Goal: Task Accomplishment & Management: Manage account settings

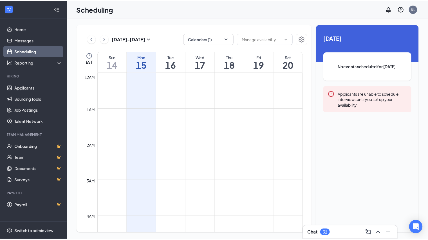
scroll to position [276, 0]
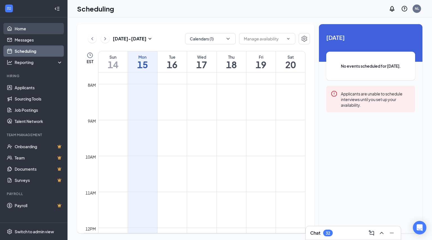
click at [22, 28] on link "Home" at bounding box center [39, 28] width 48 height 11
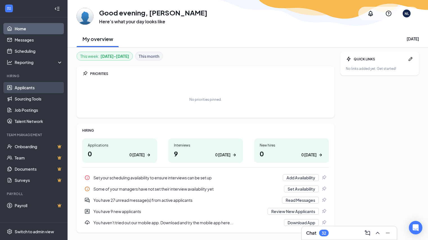
click at [27, 89] on link "Applicants" at bounding box center [39, 87] width 48 height 11
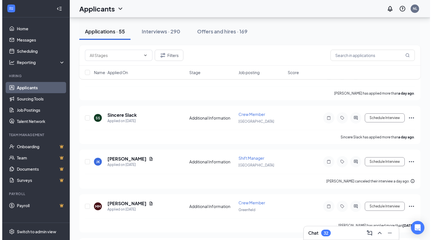
scroll to position [113, 0]
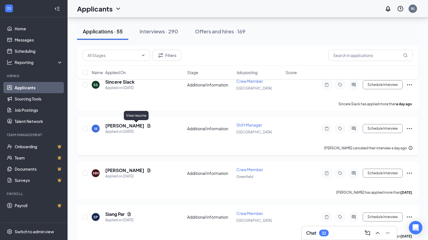
click at [147, 125] on icon "Document" at bounding box center [149, 126] width 5 height 5
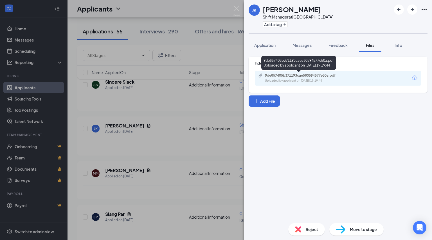
click at [316, 76] on div "9de857405b371193cae580594577e50a.pdf" at bounding box center [304, 75] width 79 height 5
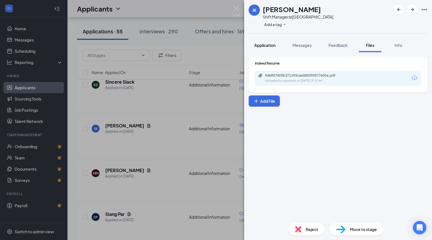
click at [258, 42] on div "Application" at bounding box center [264, 45] width 21 height 6
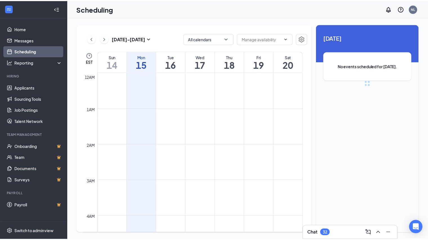
scroll to position [276, 0]
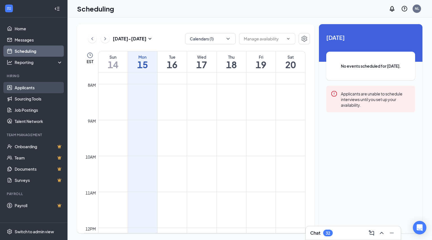
click at [35, 86] on link "Applicants" at bounding box center [39, 87] width 48 height 11
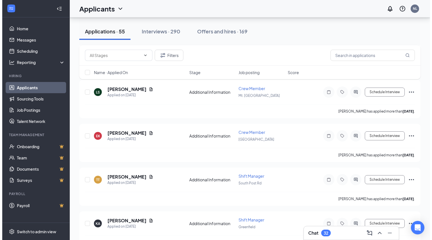
scroll to position [366, 0]
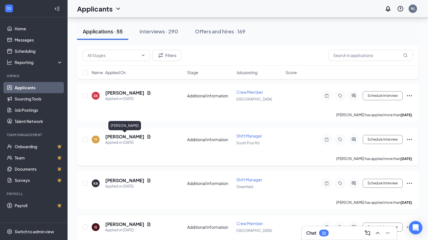
click at [132, 136] on h5 "[PERSON_NAME]" at bounding box center [124, 137] width 39 height 6
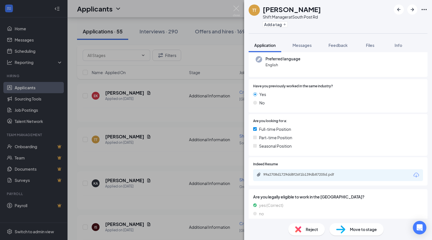
scroll to position [56, 0]
click at [312, 174] on div "99a2708d1729dd8f26f1b139db87205d.pdf" at bounding box center [302, 174] width 79 height 5
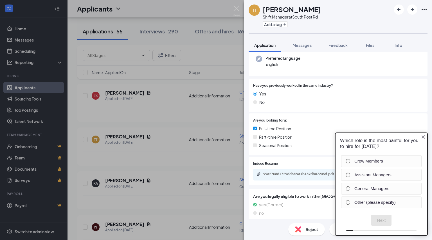
scroll to position [0, 0]
click at [296, 175] on div "99a2708d1729dd8f26f1b139db87205d.pdf" at bounding box center [302, 174] width 79 height 5
click at [422, 138] on icon "Close button" at bounding box center [423, 137] width 3 height 3
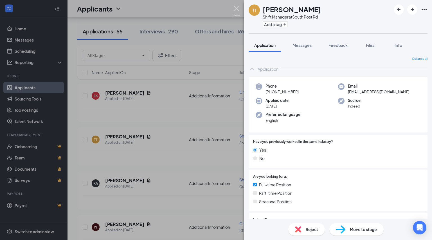
click at [238, 9] on img at bounding box center [236, 11] width 7 height 11
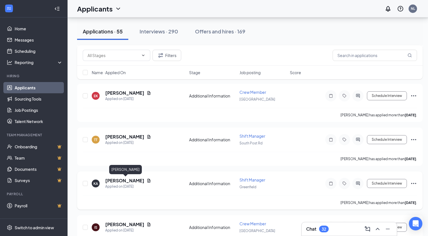
click at [115, 181] on h5 "[PERSON_NAME]" at bounding box center [124, 181] width 39 height 6
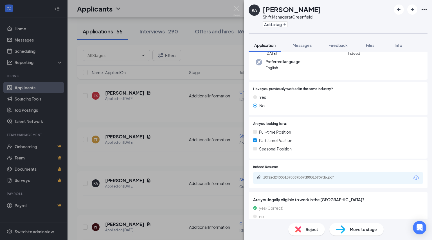
scroll to position [73, 0]
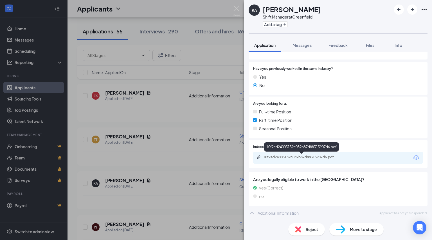
click at [324, 156] on div "10f2ed24003139c039b87d88315907d6.pdf" at bounding box center [302, 157] width 79 height 5
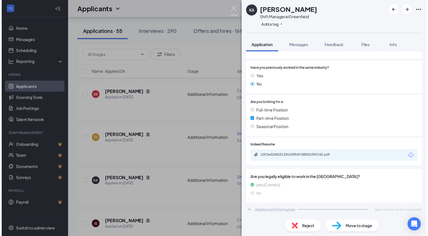
scroll to position [71, 0]
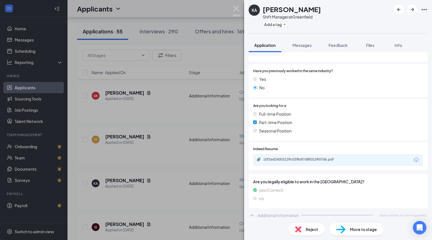
click at [236, 10] on img at bounding box center [236, 11] width 7 height 11
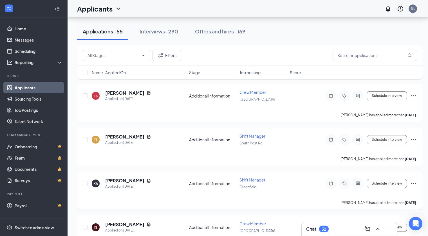
click at [88, 185] on div at bounding box center [86, 183] width 6 height 13
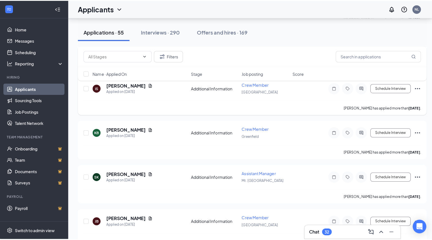
scroll to position [506, 0]
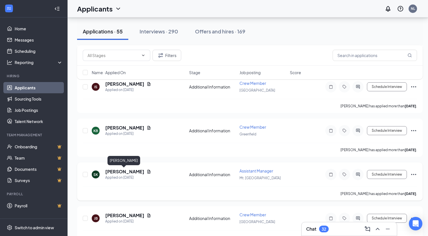
click at [124, 172] on h5 "[PERSON_NAME]" at bounding box center [124, 172] width 39 height 6
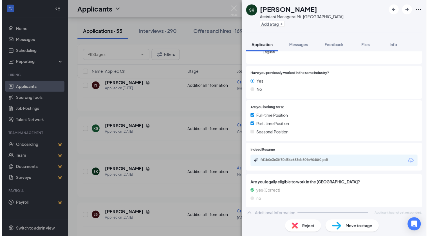
scroll to position [71, 0]
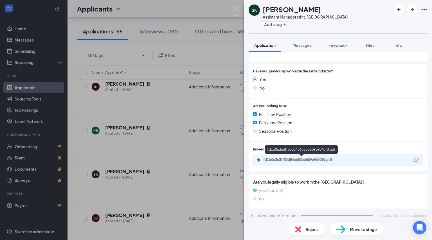
click at [319, 162] on div "fd1b0e3e3ff50d54e683eb809e9040f0.pdf" at bounding box center [302, 160] width 79 height 5
click at [232, 6] on div "[PERSON_NAME] Assistant Manager at Mt. Comfort Add a tag Application Messages F…" at bounding box center [216, 120] width 432 height 240
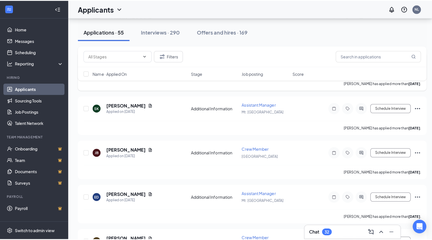
scroll to position [619, 0]
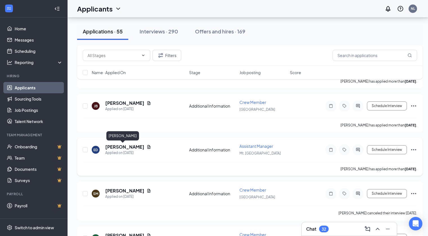
click at [116, 148] on h5 "[PERSON_NAME]" at bounding box center [124, 147] width 39 height 6
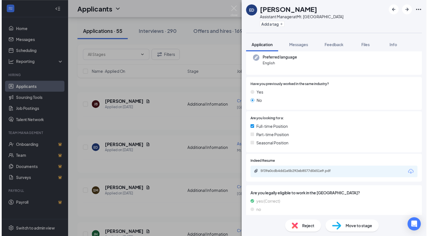
scroll to position [71, 0]
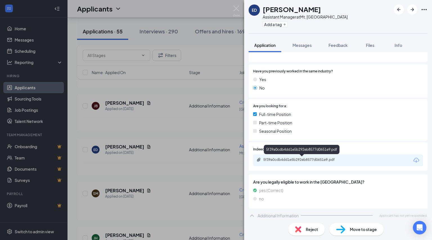
click at [317, 158] on div "5f39a0cdb4dd1e5b292eb8577d0651e9.pdf" at bounding box center [302, 160] width 79 height 5
click at [239, 10] on img at bounding box center [236, 11] width 7 height 11
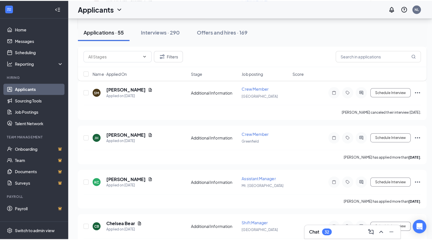
scroll to position [731, 0]
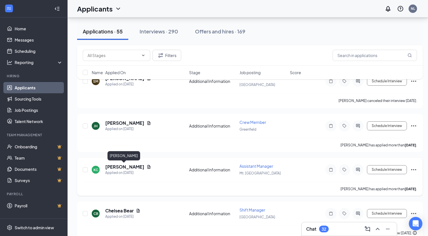
click at [113, 168] on h5 "[PERSON_NAME]" at bounding box center [124, 167] width 39 height 6
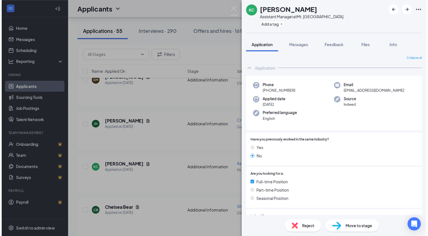
scroll to position [56, 0]
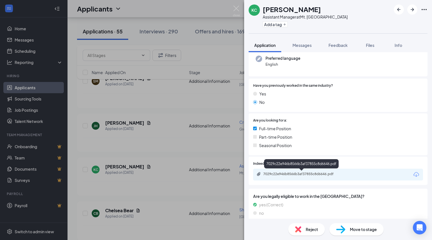
click at [298, 175] on div "7029c22e946b8566b3af37855c8d6646.pdf" at bounding box center [302, 174] width 79 height 5
click at [233, 8] on img at bounding box center [236, 11] width 7 height 11
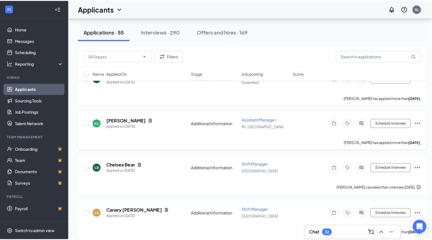
scroll to position [788, 0]
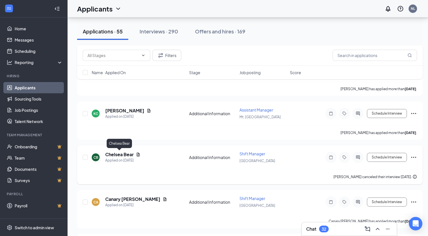
click at [114, 154] on h5 "Chelsea Bear" at bounding box center [119, 155] width 28 height 6
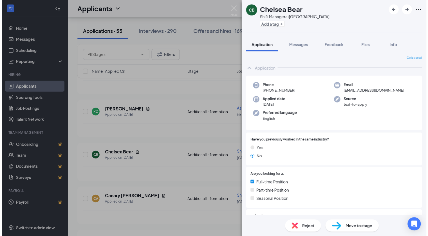
scroll to position [84, 0]
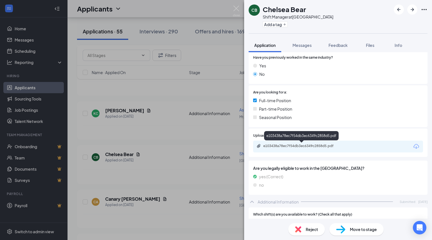
click at [320, 147] on div "e103438a78ec7f54db3ec6349c2858d5.pdf" at bounding box center [302, 146] width 79 height 5
click at [233, 10] on img at bounding box center [236, 11] width 7 height 11
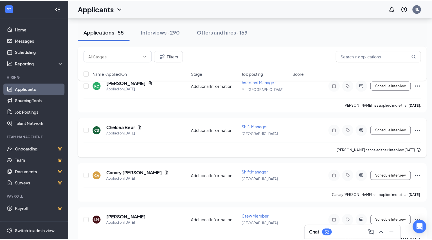
scroll to position [872, 0]
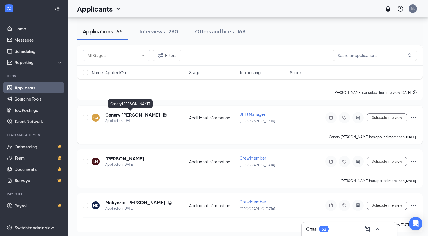
click at [136, 114] on h5 "Canary [PERSON_NAME]" at bounding box center [132, 115] width 55 height 6
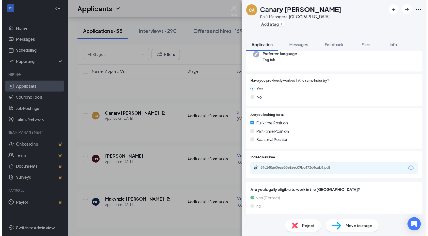
scroll to position [77, 0]
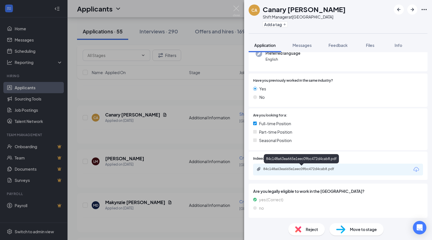
click at [316, 168] on div "84c148a63ea665e1eec09bc472d4cab8.pdf" at bounding box center [302, 169] width 79 height 5
click at [239, 9] on img at bounding box center [236, 11] width 7 height 11
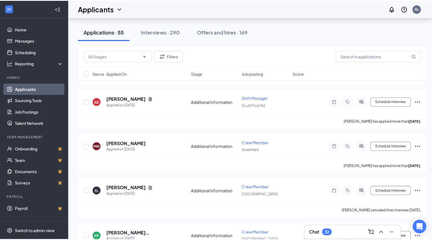
scroll to position [1097, 0]
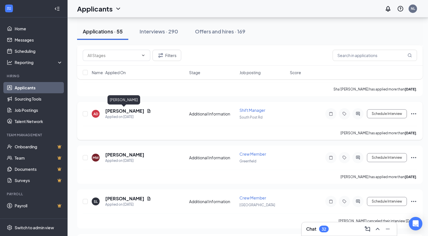
click at [129, 113] on h5 "[PERSON_NAME]" at bounding box center [124, 111] width 39 height 6
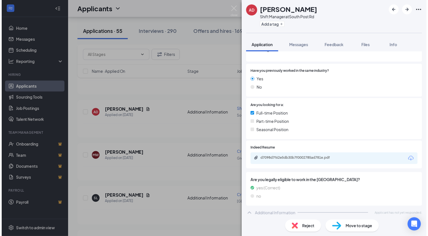
scroll to position [71, 0]
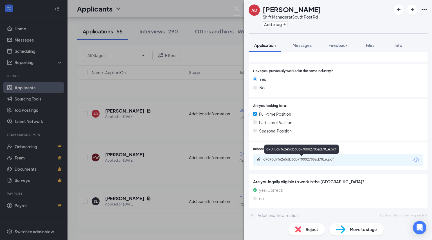
click at [313, 158] on div "d7098d7f62e5db30b7f0002785ad781e.pdf" at bounding box center [302, 160] width 79 height 5
click at [234, 5] on div "AD [PERSON_NAME] Shift Manager at South Post Rd Add a tag Application Messages …" at bounding box center [216, 120] width 432 height 240
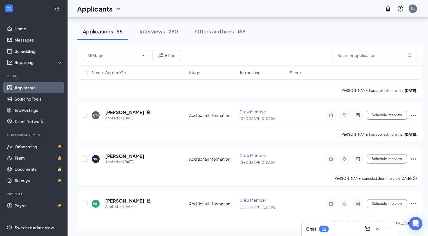
scroll to position [1378, 0]
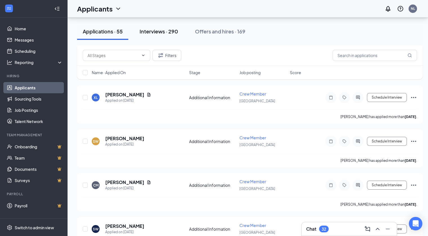
click at [170, 33] on div "Interviews · 290" at bounding box center [159, 31] width 39 height 7
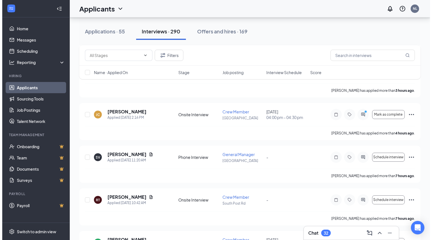
scroll to position [281, 0]
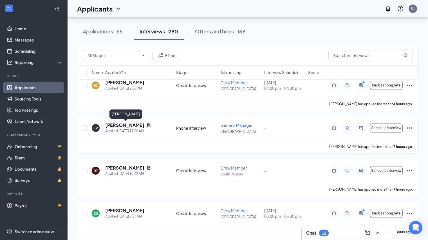
click at [127, 126] on h5 "[PERSON_NAME]" at bounding box center [124, 125] width 39 height 6
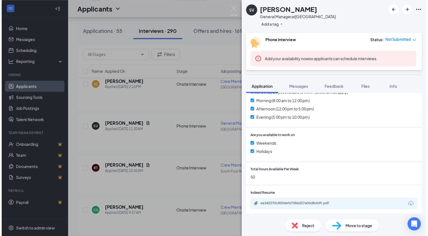
scroll to position [169, 0]
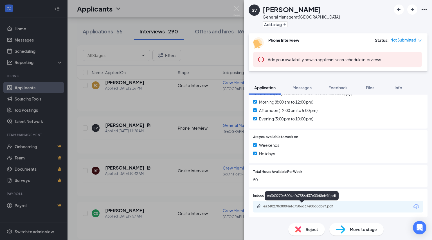
click at [294, 204] on div "ea340270c8004ef67586d37e00d8cb9f.pdf" at bounding box center [302, 206] width 79 height 5
click at [235, 10] on img at bounding box center [236, 11] width 7 height 11
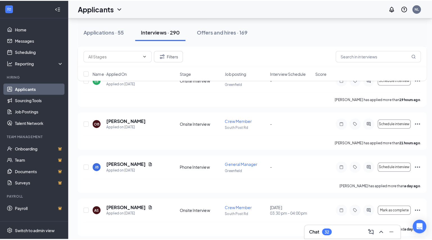
scroll to position [506, 0]
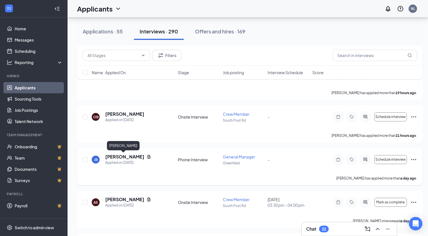
click at [129, 158] on h5 "[PERSON_NAME]" at bounding box center [124, 157] width 39 height 6
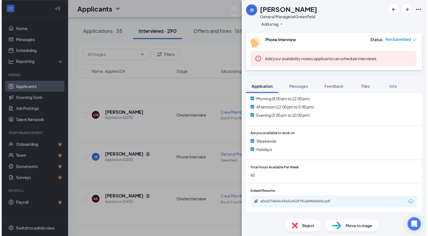
scroll to position [197, 0]
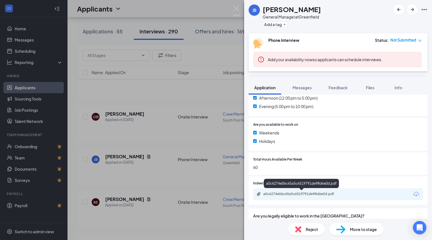
click at [299, 194] on div "a0c6274e06c65a5c6519791de98d6e0d.pdf" at bounding box center [302, 194] width 79 height 5
click at [235, 8] on img at bounding box center [236, 11] width 7 height 11
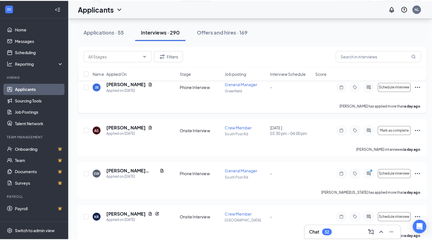
scroll to position [591, 0]
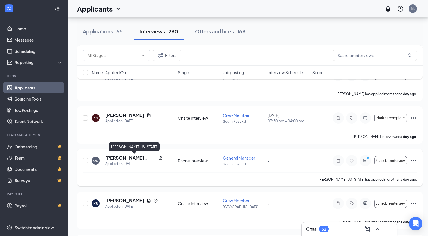
click at [137, 159] on h5 "[PERSON_NAME][US_STATE]" at bounding box center [130, 158] width 51 height 6
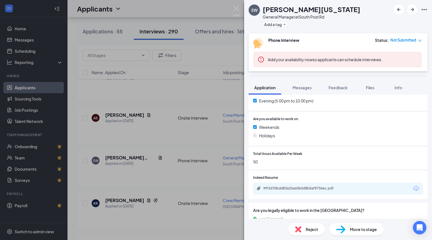
scroll to position [206, 0]
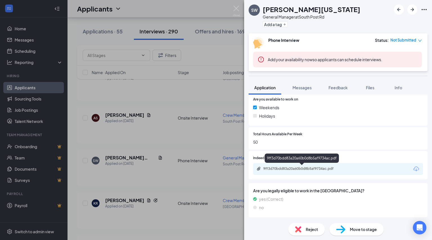
click at [296, 170] on div "9ff3d70bdd83a20a60b0d8b5af9734ac.pdf" at bounding box center [302, 169] width 79 height 5
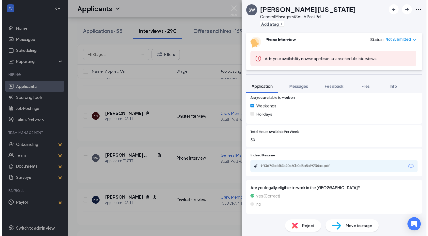
scroll to position [204, 0]
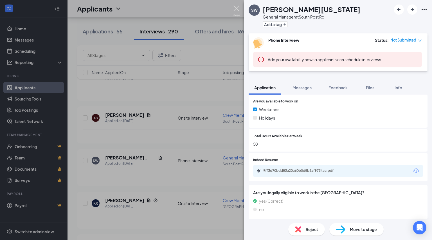
click at [239, 7] on img at bounding box center [236, 11] width 7 height 11
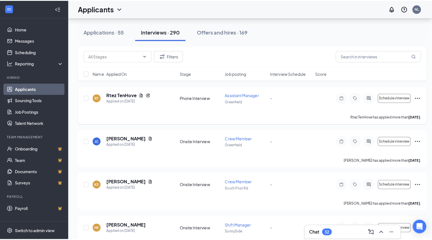
scroll to position [900, 0]
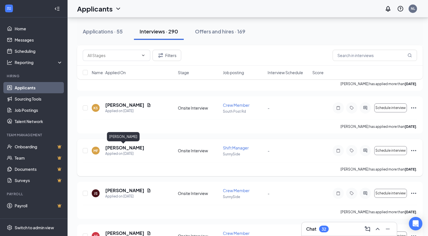
click at [120, 147] on h5 "[PERSON_NAME]" at bounding box center [124, 148] width 39 height 6
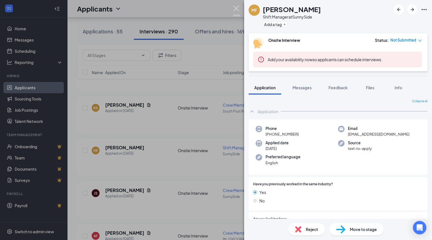
click at [236, 7] on img at bounding box center [236, 11] width 7 height 11
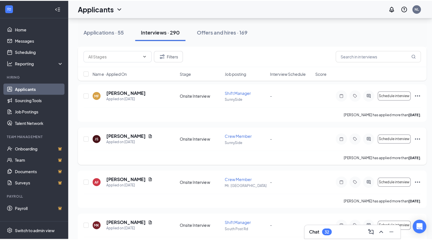
scroll to position [1041, 0]
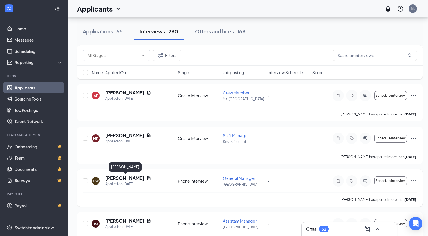
click at [138, 177] on h5 "[PERSON_NAME]" at bounding box center [124, 178] width 39 height 6
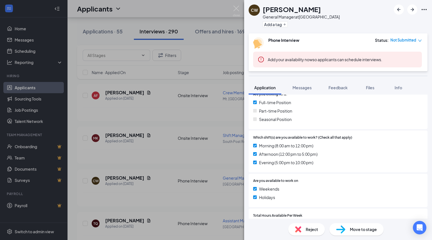
scroll to position [222, 0]
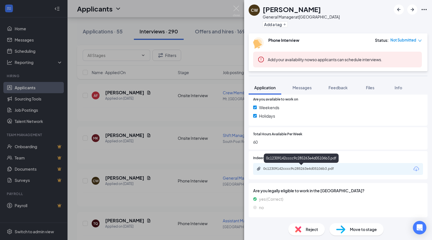
click at [285, 168] on div "0c12309142cccc9c285263e4d05106b3.pdf" at bounding box center [302, 169] width 79 height 5
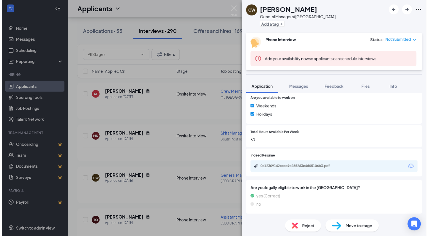
scroll to position [220, 0]
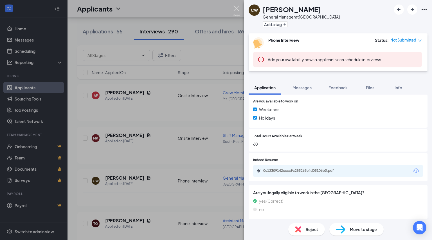
click at [235, 8] on img at bounding box center [236, 11] width 7 height 11
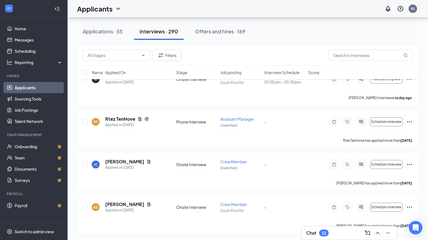
scroll to position [816, 0]
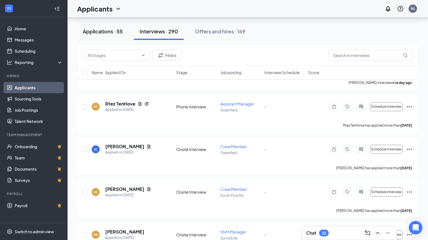
click at [114, 33] on div "Applications · 55" at bounding box center [103, 31] width 40 height 7
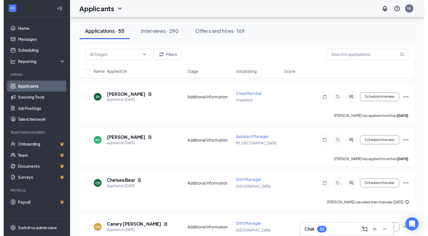
scroll to position [759, 0]
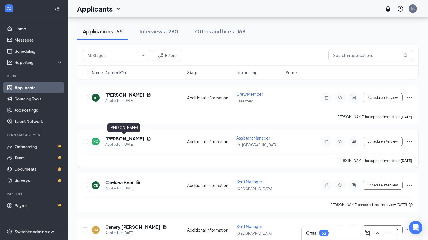
click at [118, 138] on h5 "[PERSON_NAME]" at bounding box center [124, 139] width 39 height 6
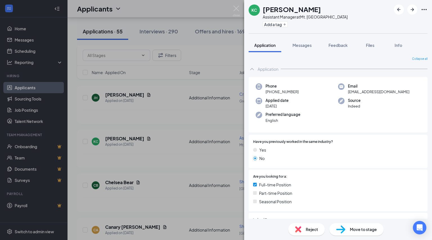
click at [307, 229] on span "Reject" at bounding box center [312, 230] width 12 height 6
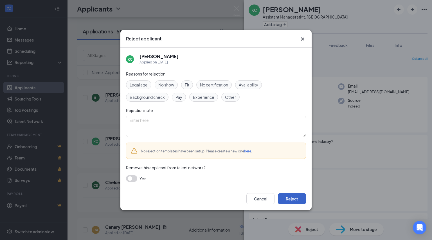
click at [284, 198] on button "Reject" at bounding box center [292, 199] width 28 height 11
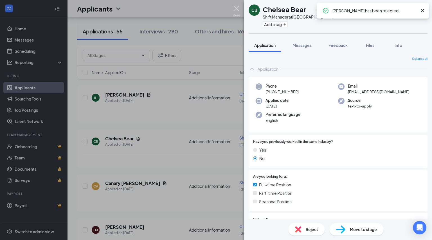
click at [238, 10] on img at bounding box center [236, 11] width 7 height 11
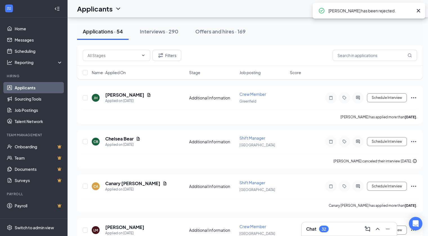
click at [342, 229] on div "Chat 32" at bounding box center [349, 229] width 86 height 9
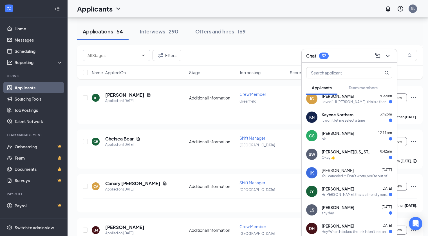
scroll to position [7, 0]
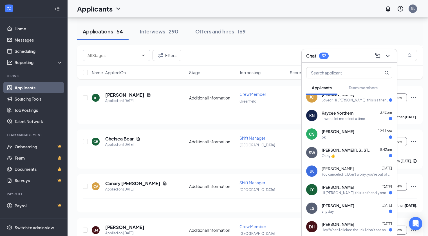
click at [359, 152] on div "Sheree Washington 8:42am" at bounding box center [356, 150] width 71 height 6
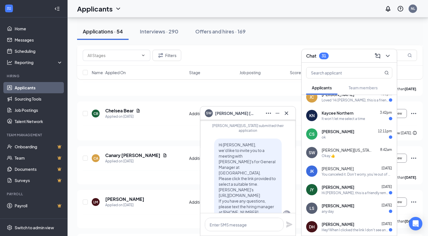
scroll to position [-56, 0]
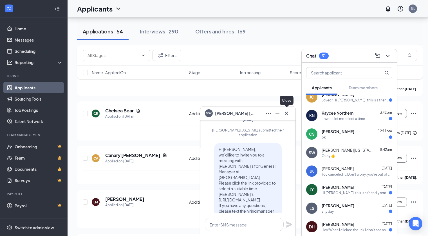
click at [287, 112] on icon "Cross" at bounding box center [286, 113] width 7 height 7
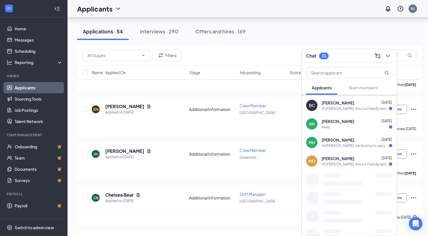
scroll to position [315, 0]
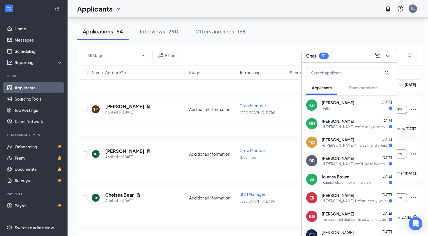
click at [303, 47] on div "Filters" at bounding box center [249, 55] width 345 height 21
click at [391, 54] on button at bounding box center [387, 55] width 9 height 9
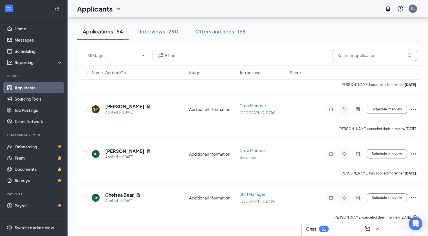
scroll to position [0, 0]
